Goal: Task Accomplishment & Management: Use online tool/utility

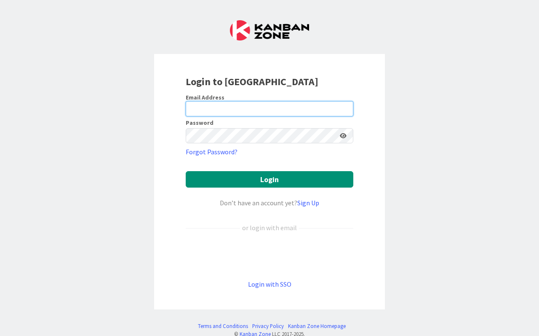
click at [228, 110] on input "email" at bounding box center [270, 108] width 168 height 15
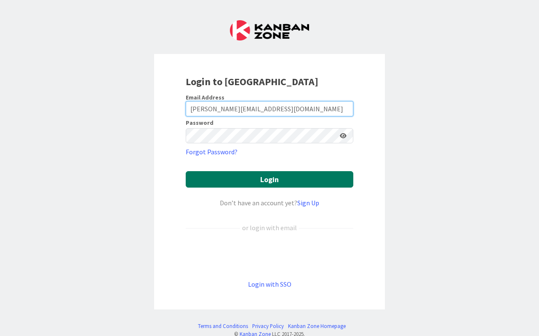
type input "[PERSON_NAME][EMAIL_ADDRESS][DOMAIN_NAME]"
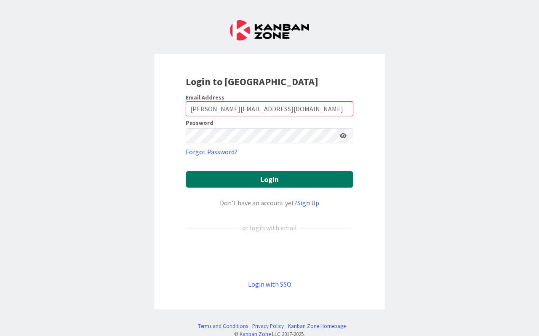
click at [241, 177] on button "Login" at bounding box center [270, 179] width 168 height 16
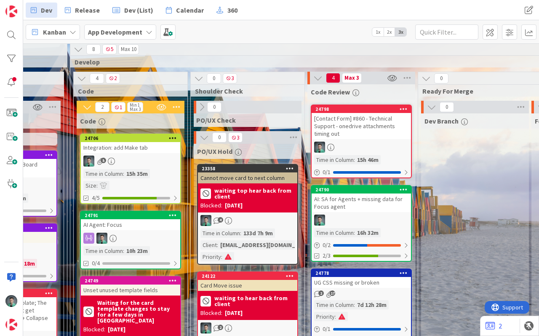
scroll to position [0, 1093]
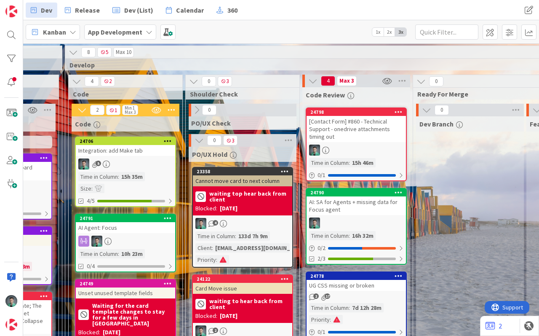
click at [165, 164] on div "5" at bounding box center [125, 163] width 99 height 11
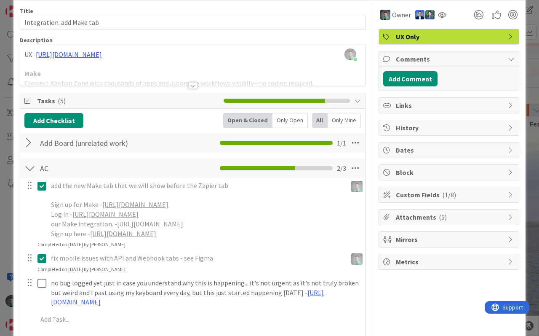
scroll to position [97, 0]
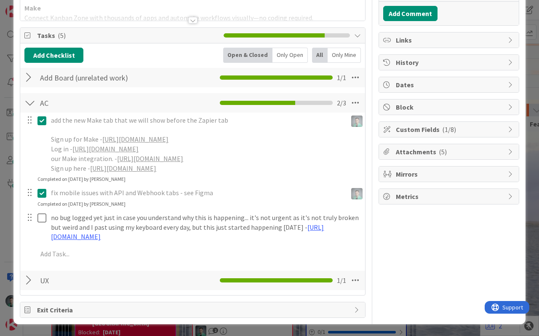
click at [406, 239] on div "Owner UX Only Comments Add Comment Links History Dates Block Custom Fields ( 1/…" at bounding box center [449, 127] width 141 height 382
click at [403, 228] on div "Owner UX Only Comments Add Comment Links History Dates Block Custom Fields ( 1/…" at bounding box center [449, 127] width 141 height 382
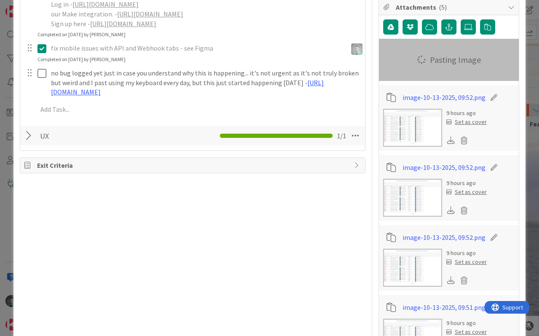
scroll to position [255, 0]
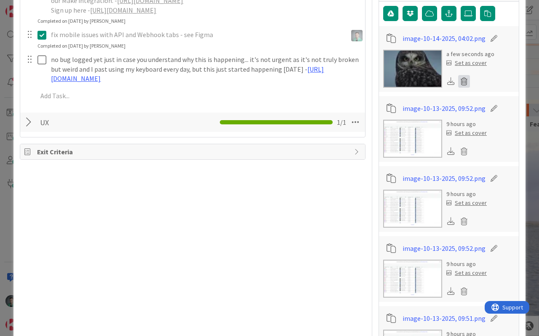
click at [459, 80] on icon at bounding box center [465, 81] width 12 height 13
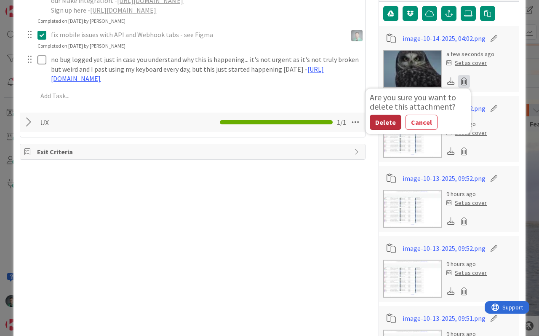
click at [383, 122] on button "Delete" at bounding box center [386, 122] width 32 height 15
